Goal: Obtain resource: Download file/media

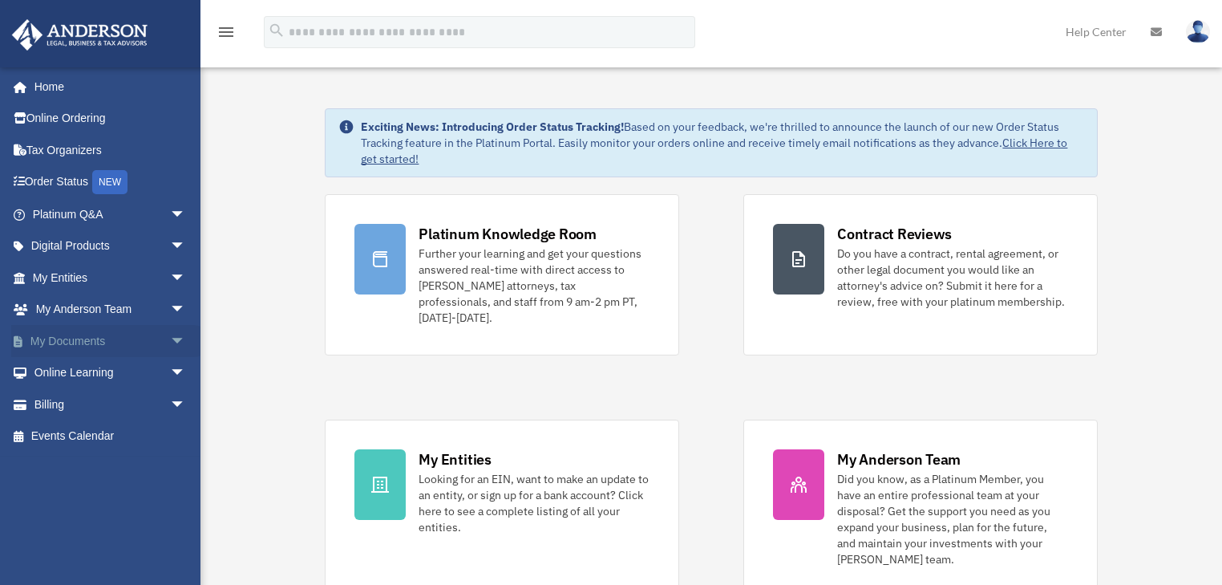
click at [170, 340] on span "arrow_drop_down" at bounding box center [186, 341] width 32 height 33
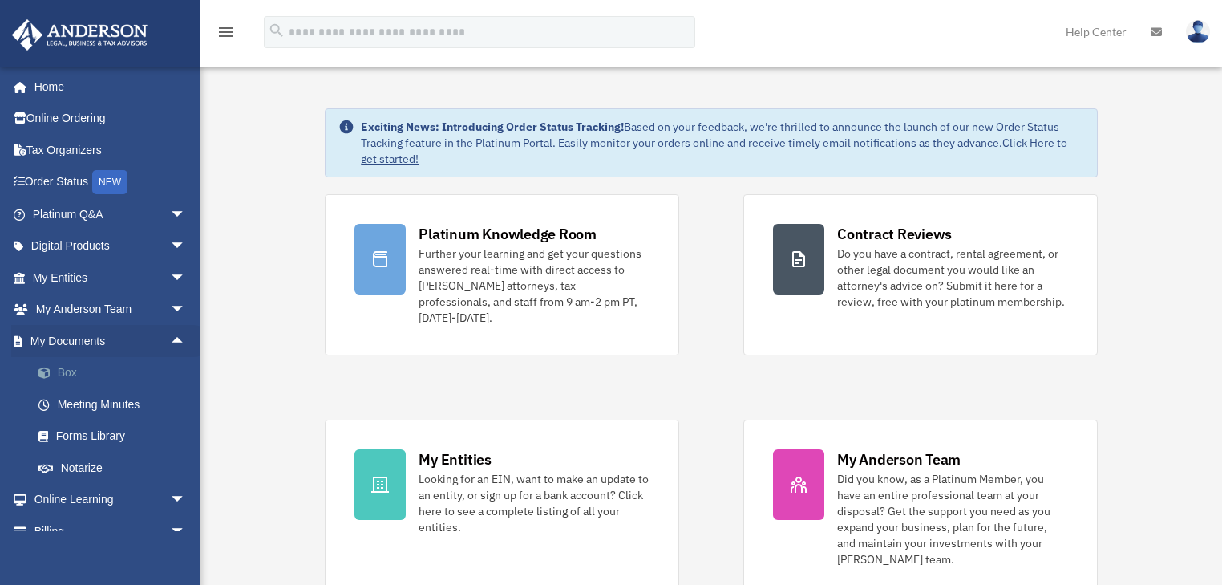
click at [55, 370] on span at bounding box center [52, 372] width 10 height 11
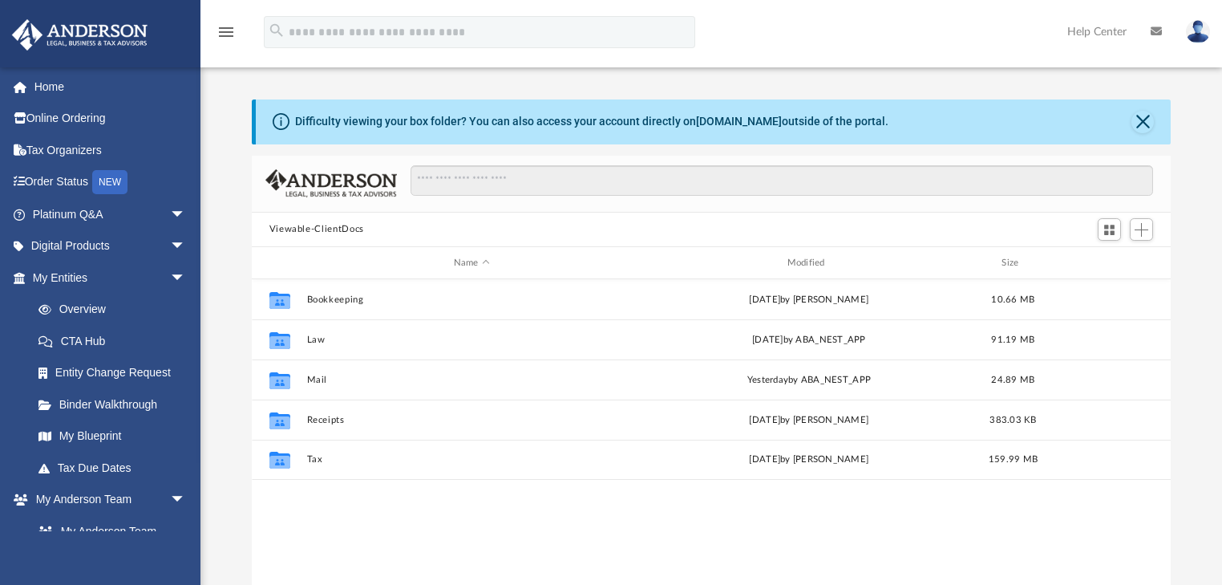
scroll to position [355, 910]
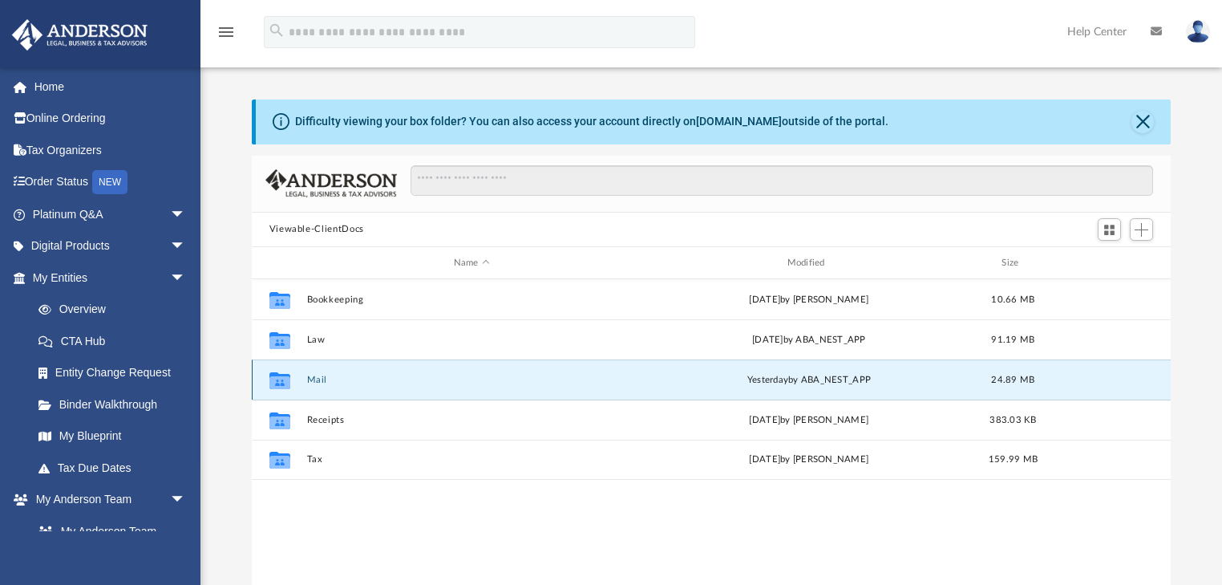
click at [315, 379] on button "Mail" at bounding box center [471, 380] width 330 height 10
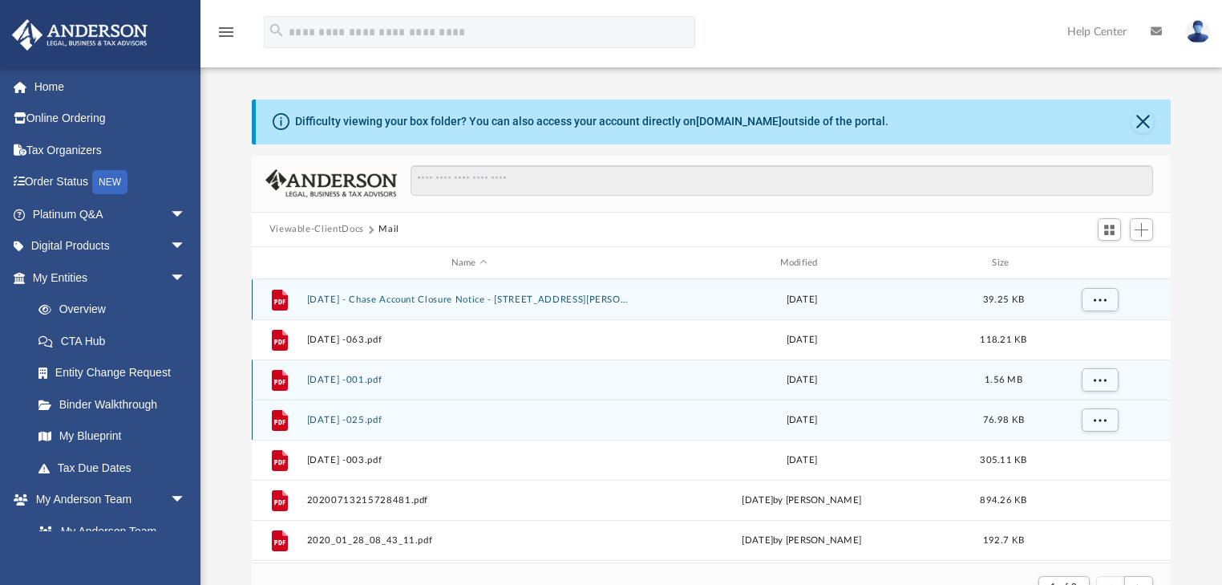
scroll to position [305, 910]
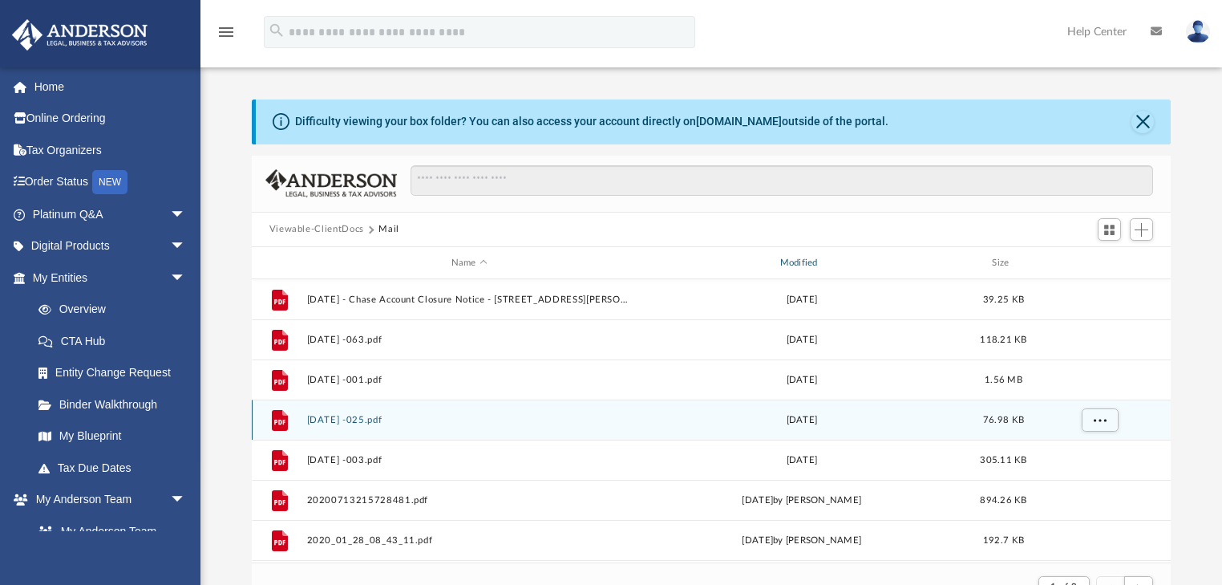
click at [816, 262] on div "Modified" at bounding box center [801, 263] width 326 height 14
click at [805, 260] on div "Modified" at bounding box center [801, 263] width 326 height 14
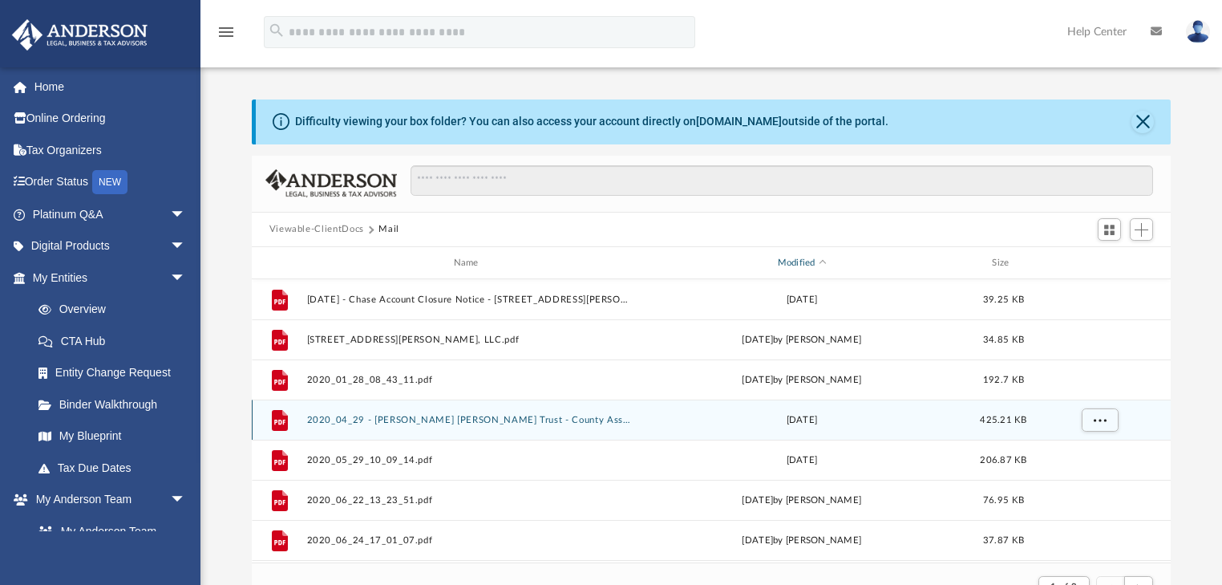
click at [812, 259] on div "Modified" at bounding box center [801, 263] width 326 height 14
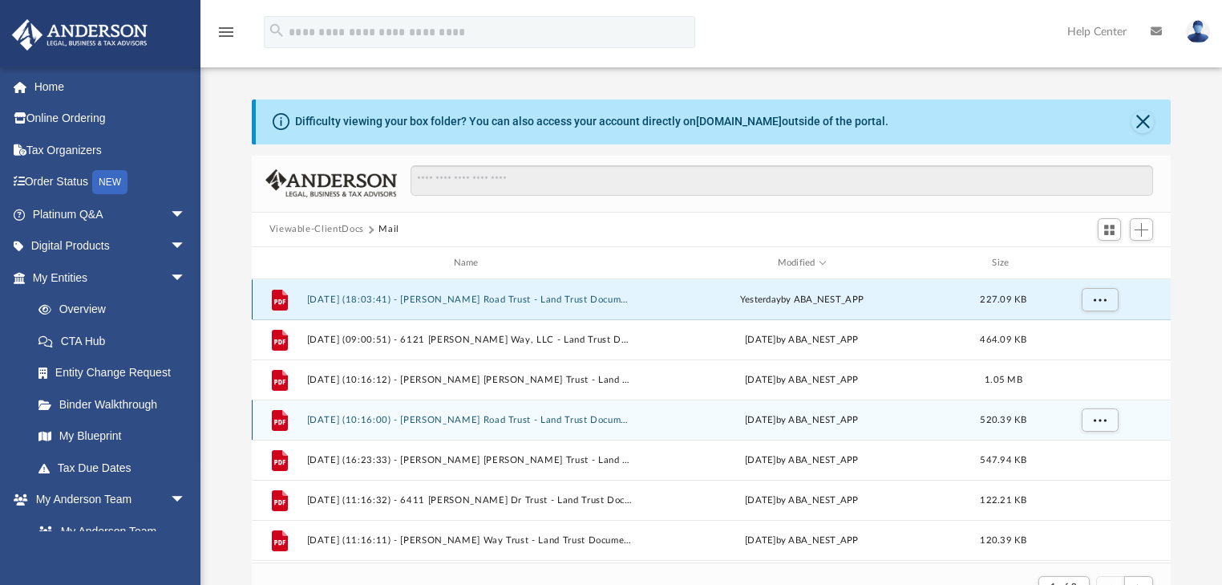
click at [565, 298] on button "[DATE] (18:03:41) - [PERSON_NAME] Road Trust - Land Trust Documents from [PERSO…" at bounding box center [469, 299] width 326 height 10
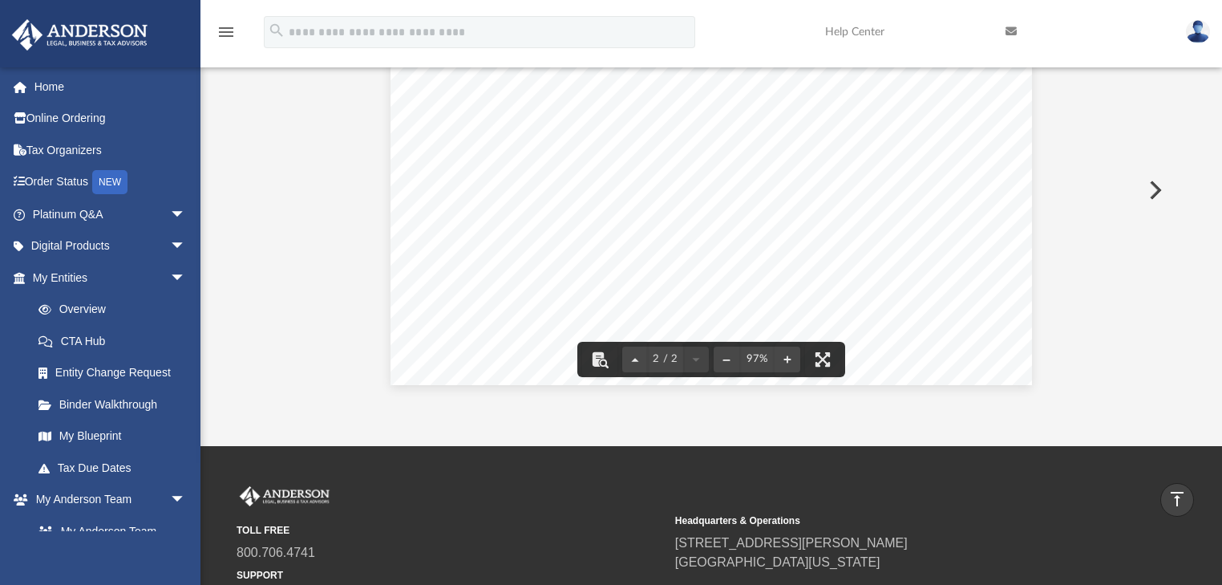
scroll to position [106, 0]
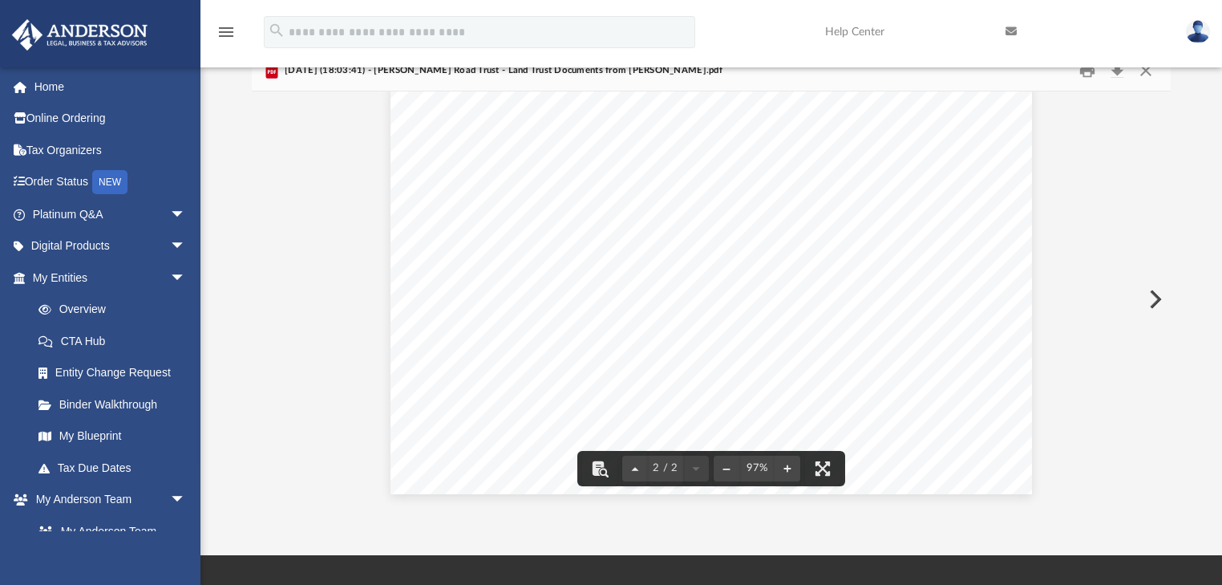
click at [1151, 297] on button "Preview" at bounding box center [1154, 299] width 35 height 45
click at [269, 294] on button "Preview" at bounding box center [269, 299] width 35 height 45
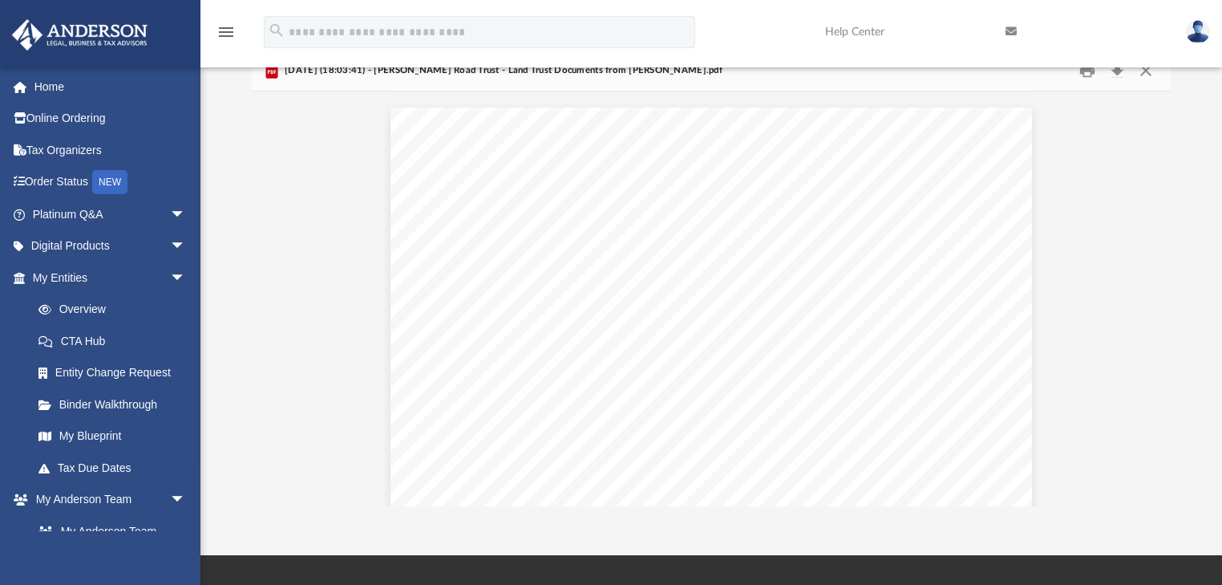
scroll to position [454, 0]
